Goal: Register for event/course

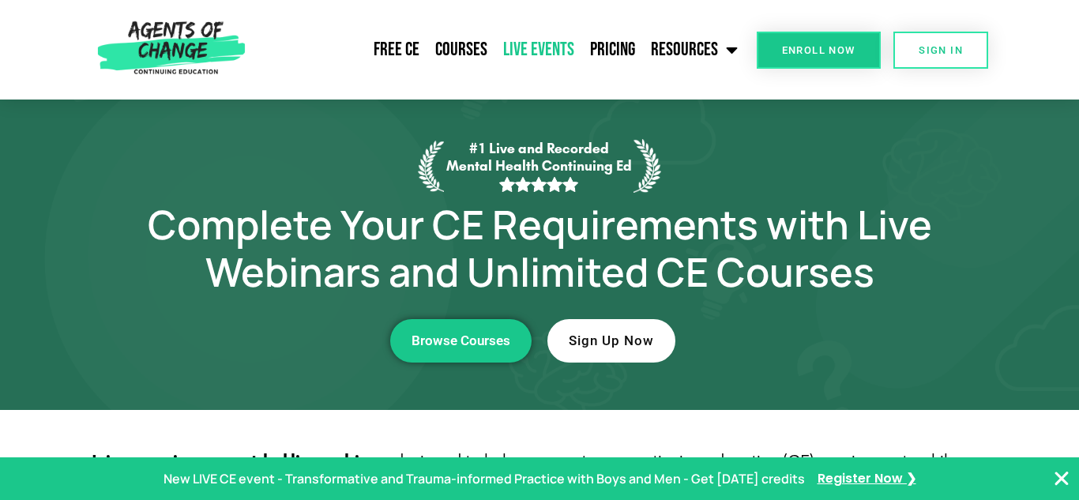
click at [545, 45] on link "Live Events" at bounding box center [538, 50] width 87 height 40
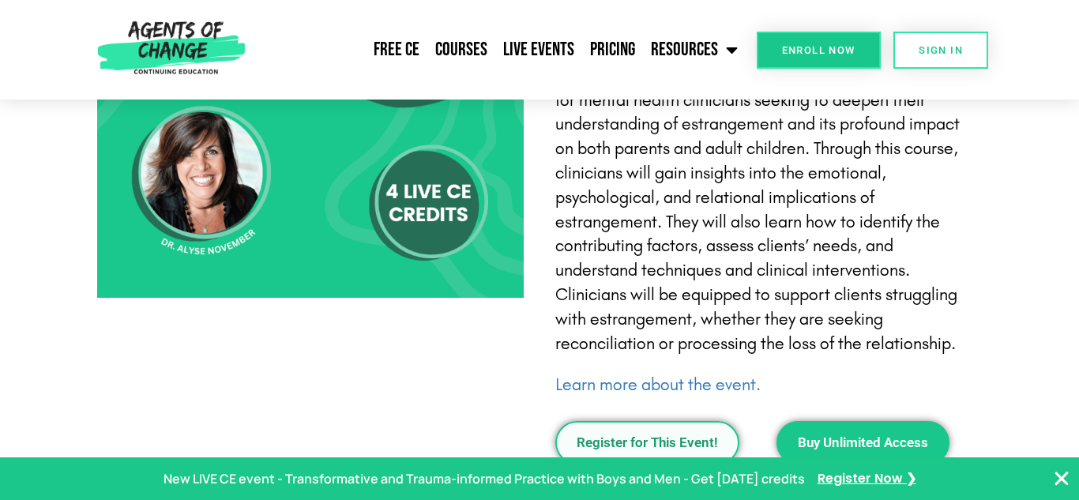
scroll to position [1865, 0]
